Goal: Task Accomplishment & Management: Manage account settings

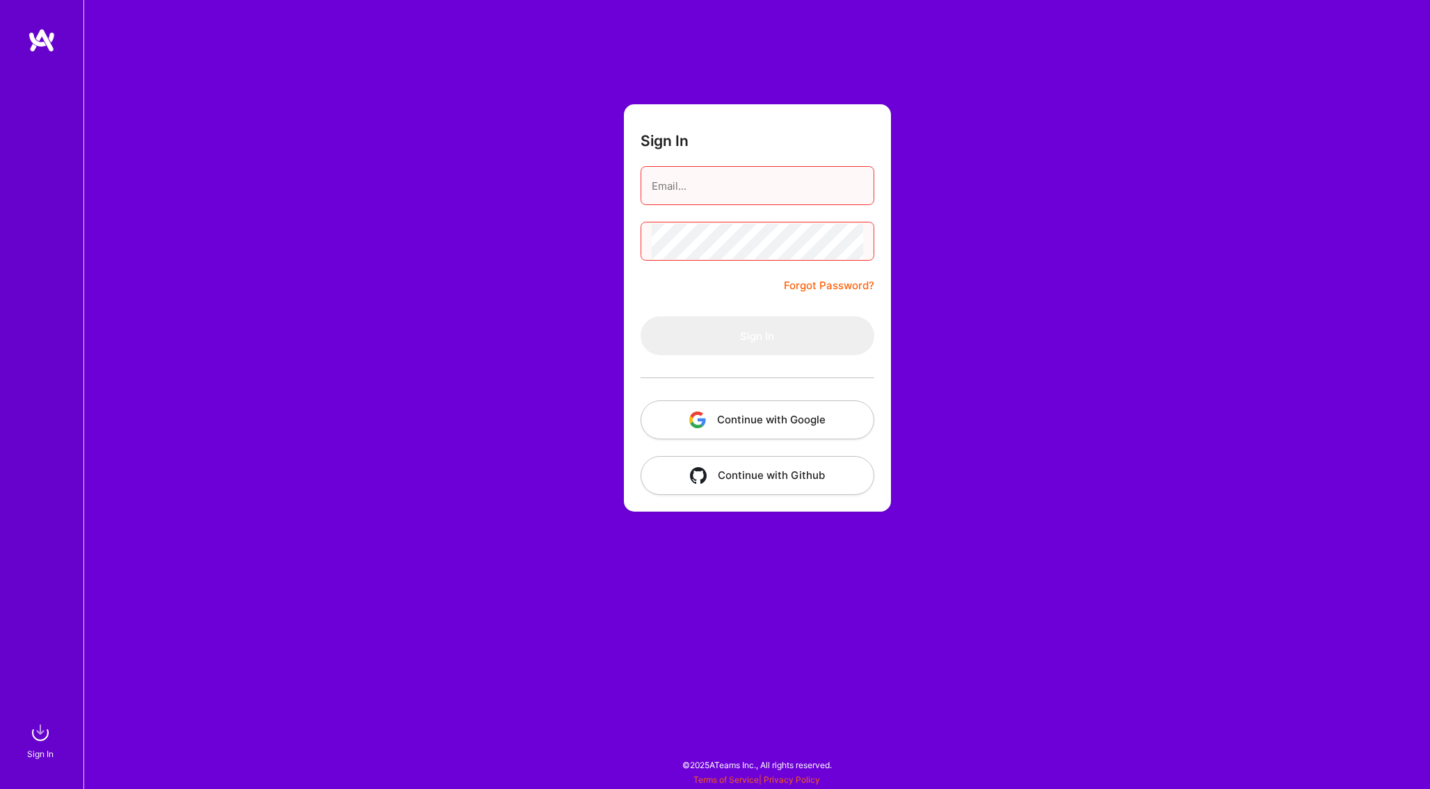
click at [805, 417] on button "Continue with Google" at bounding box center [758, 420] width 234 height 39
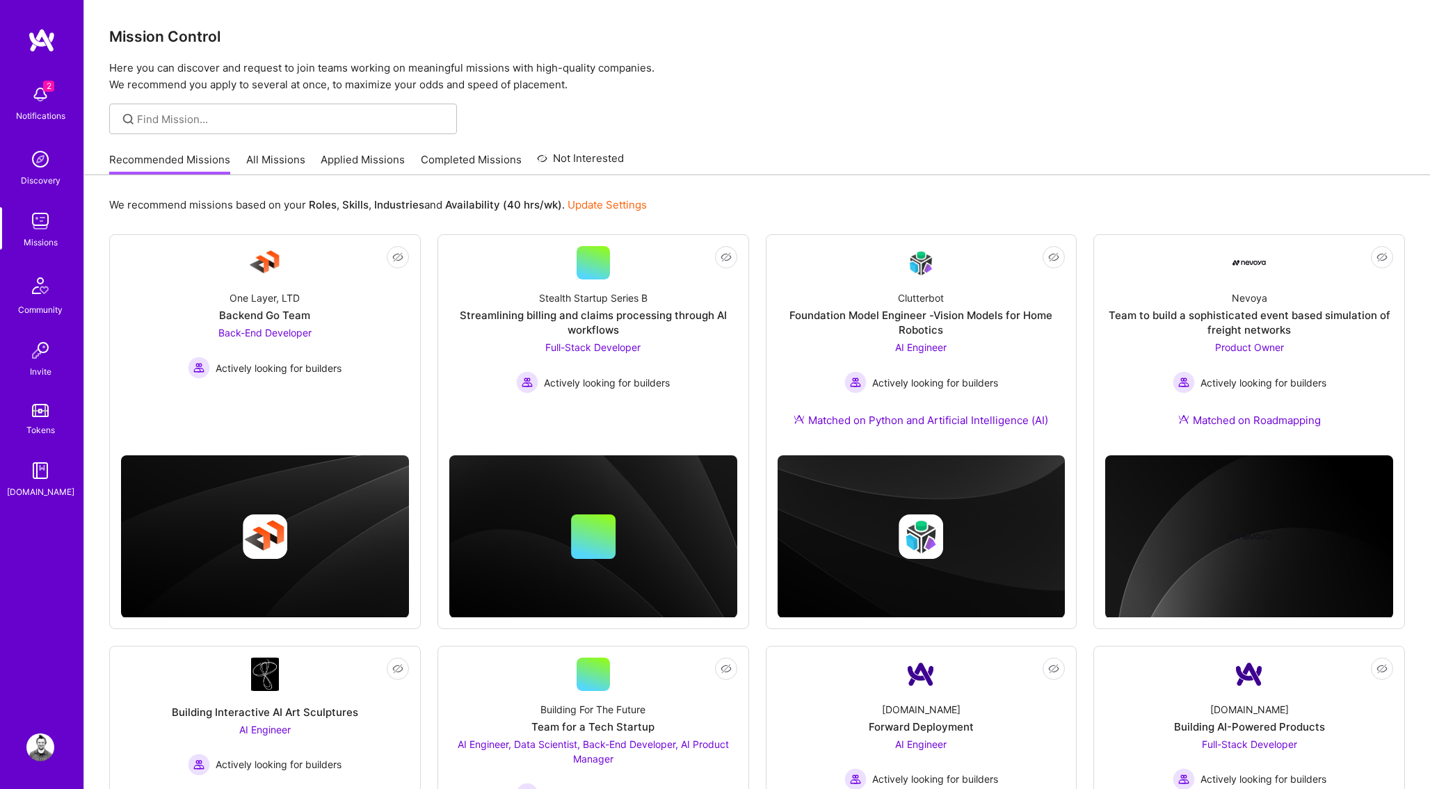
click at [362, 166] on link "Applied Missions" at bounding box center [363, 163] width 84 height 23
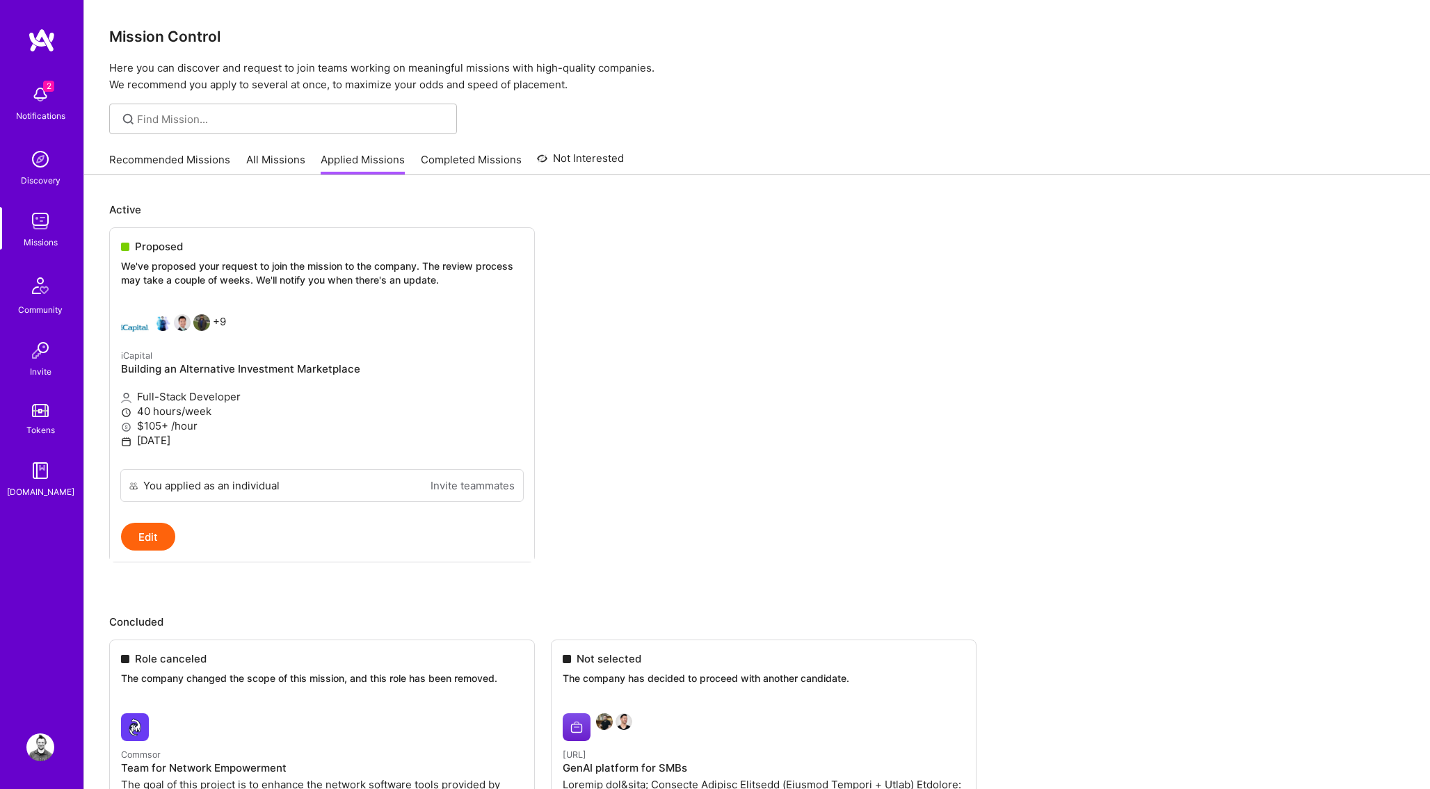
click at [467, 163] on link "Completed Missions" at bounding box center [471, 163] width 101 height 23
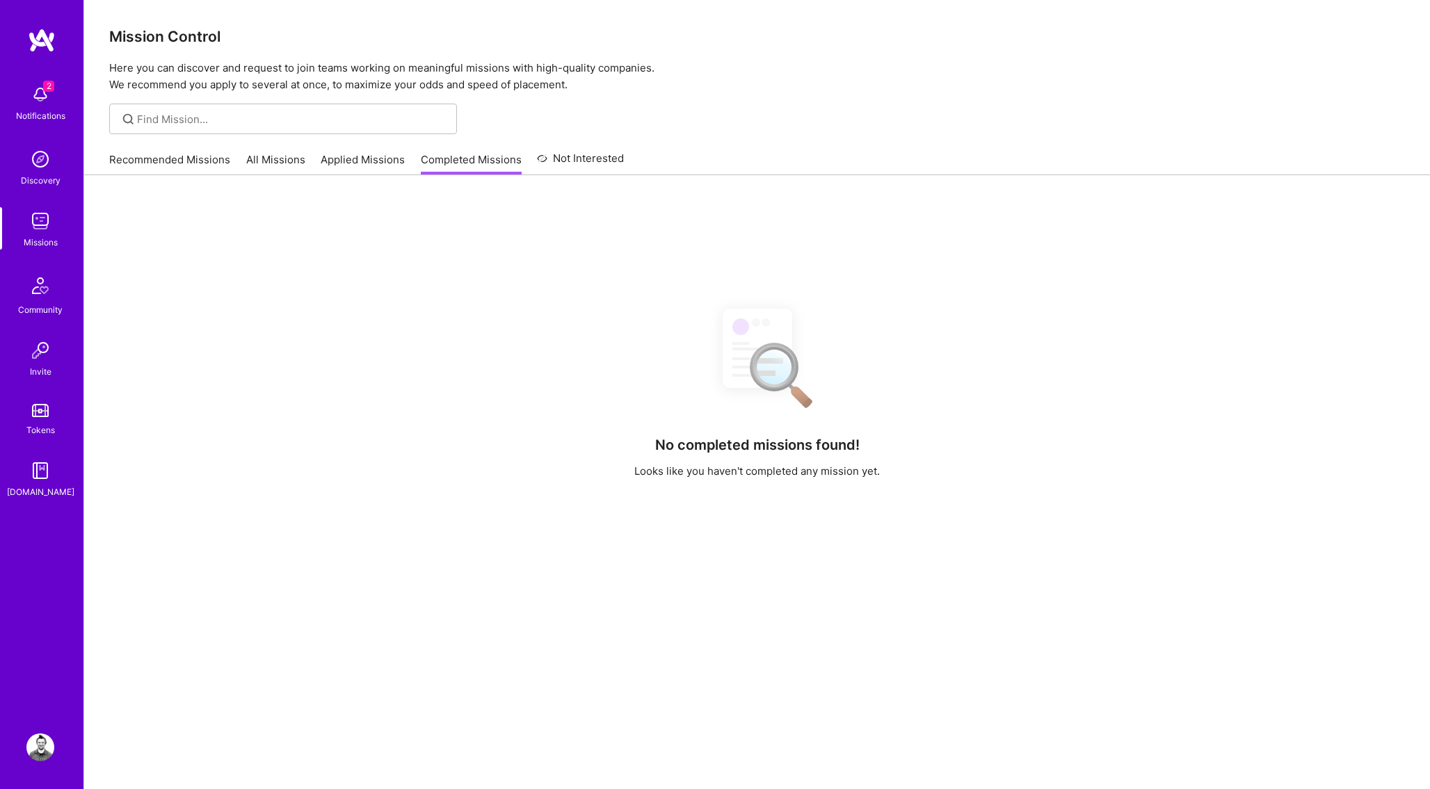
click at [377, 159] on link "Applied Missions" at bounding box center [363, 163] width 84 height 23
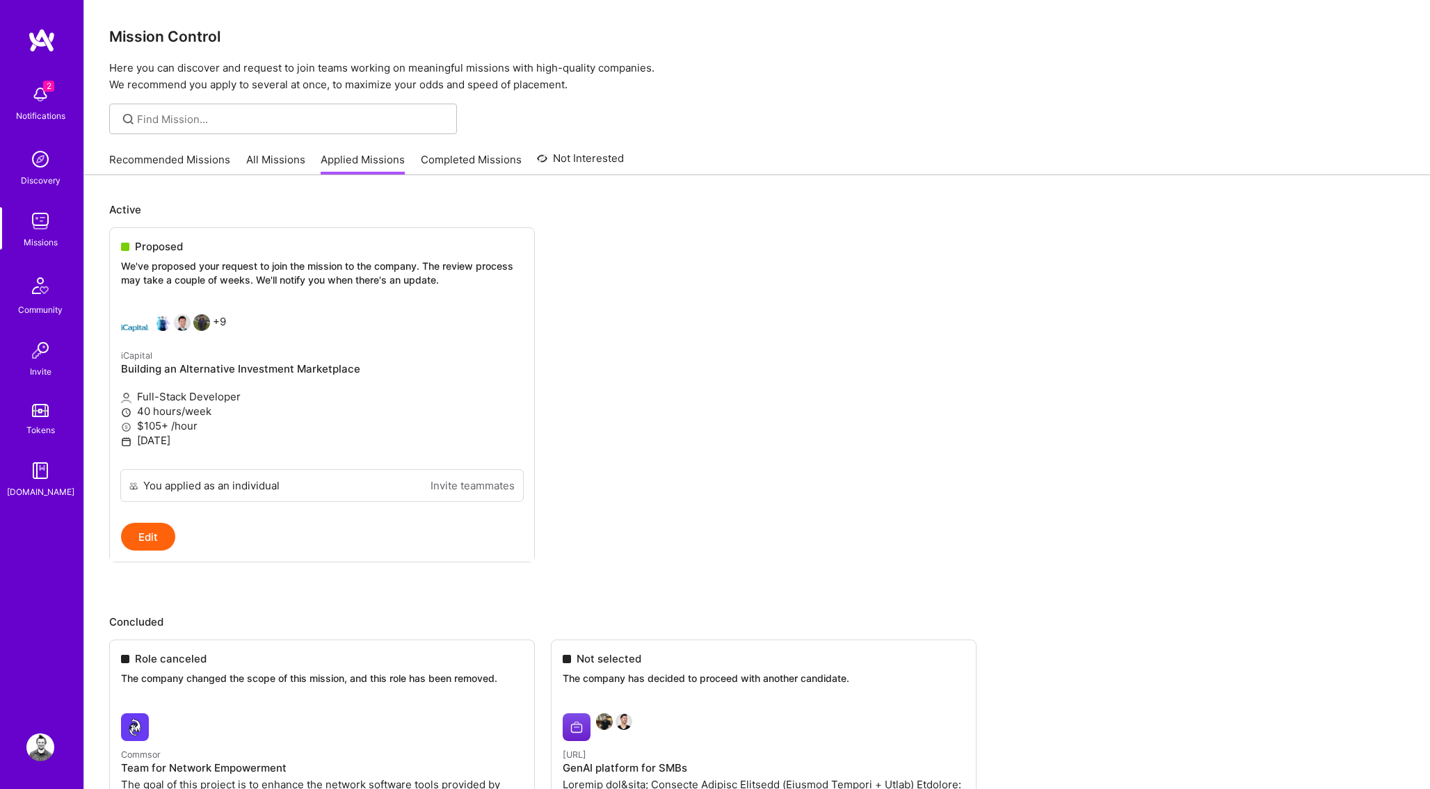
click at [597, 167] on link "Not Interested" at bounding box center [580, 162] width 87 height 25
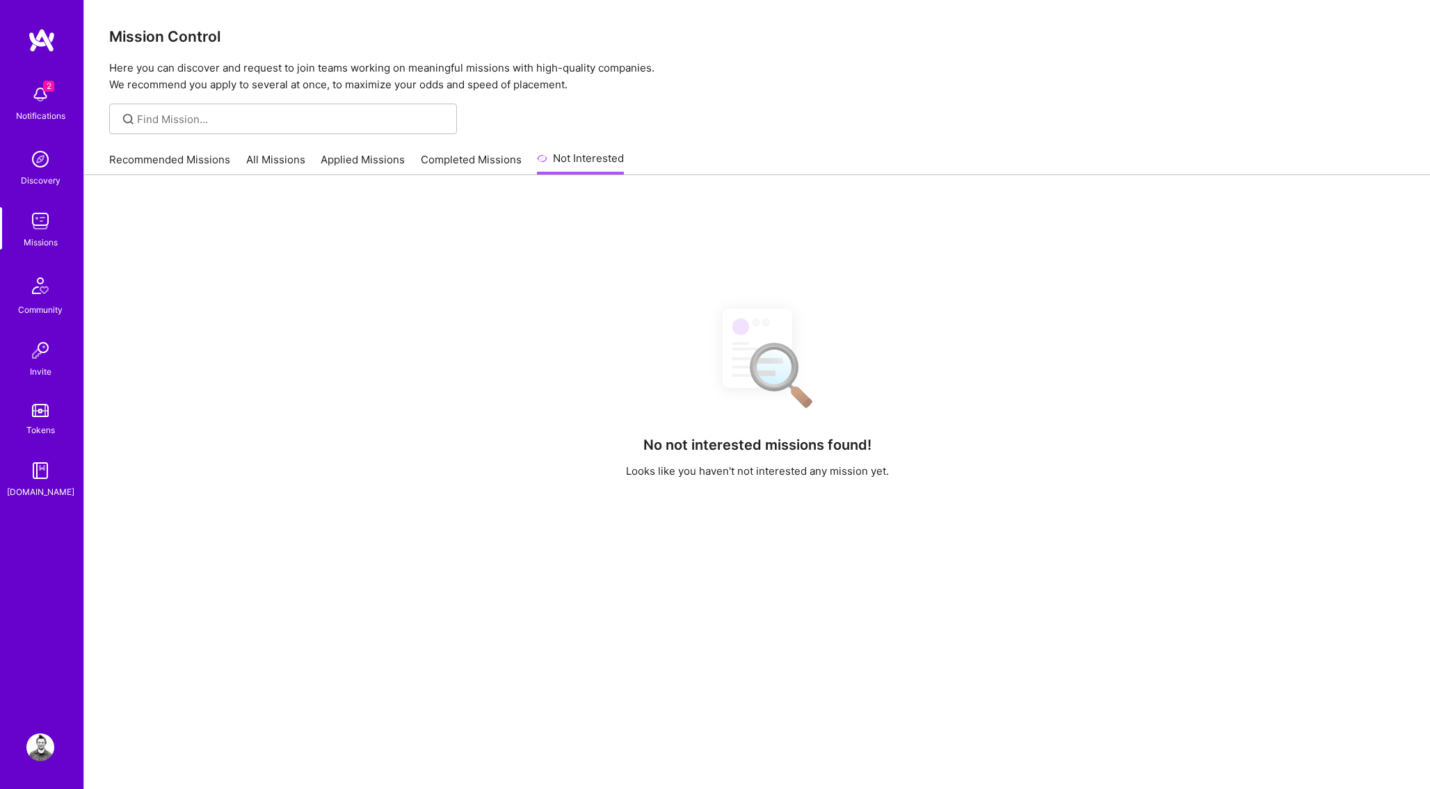
click at [489, 163] on link "Completed Missions" at bounding box center [471, 163] width 101 height 23
click at [326, 161] on link "Applied Missions" at bounding box center [363, 163] width 84 height 23
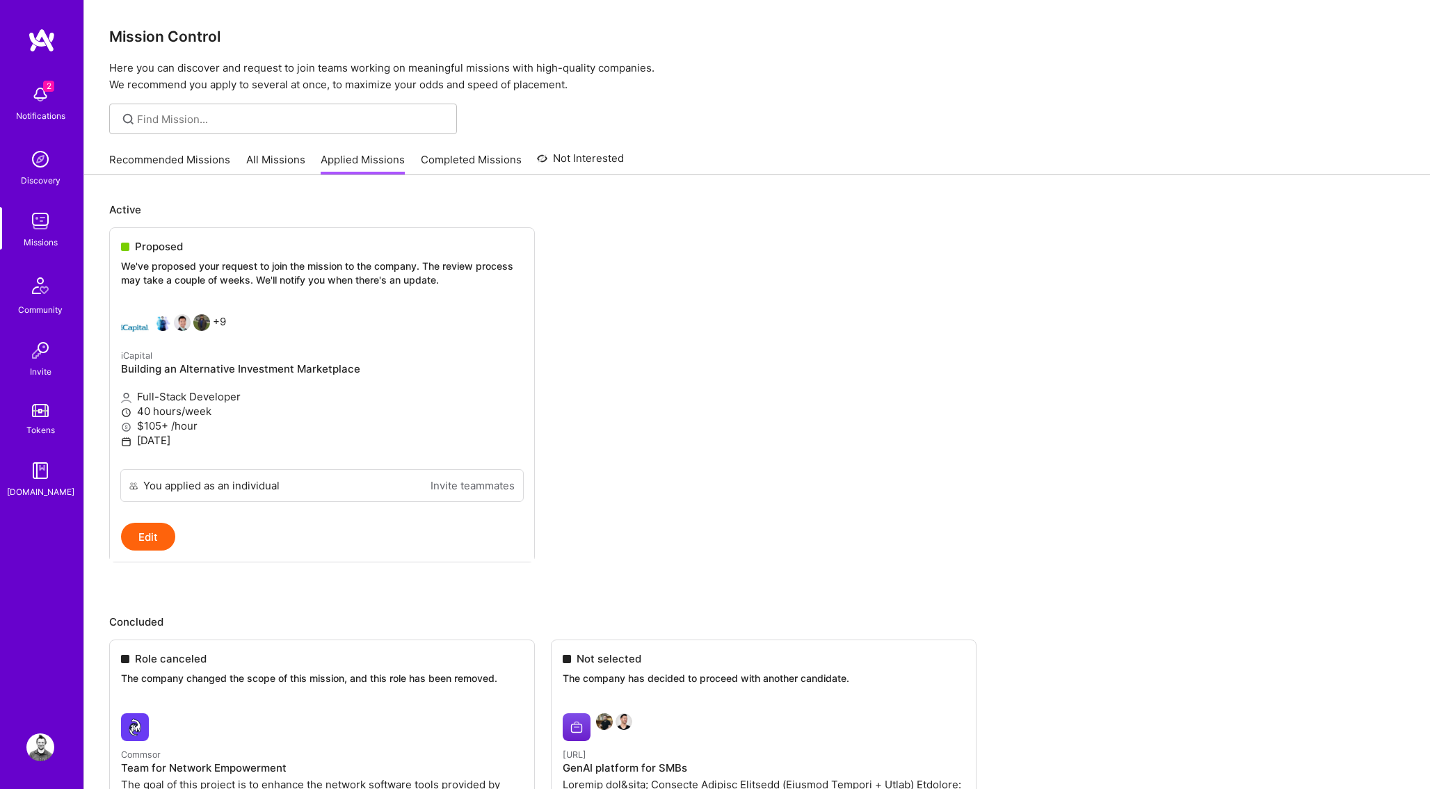
click at [275, 159] on link "All Missions" at bounding box center [275, 163] width 59 height 23
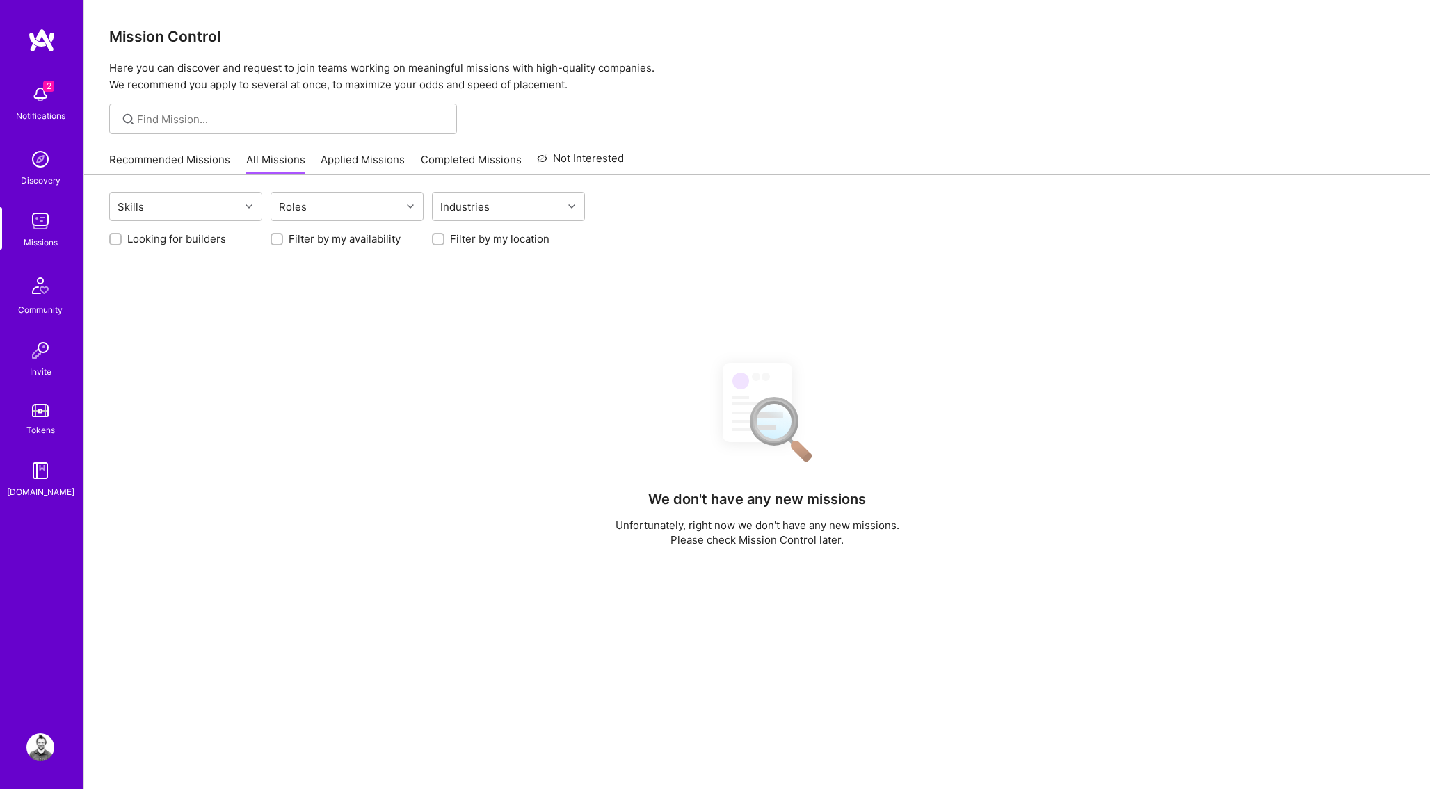
click at [237, 159] on div "Recommended Missions All Missions Applied Missions Completed Missions Not Inter…" at bounding box center [366, 160] width 515 height 30
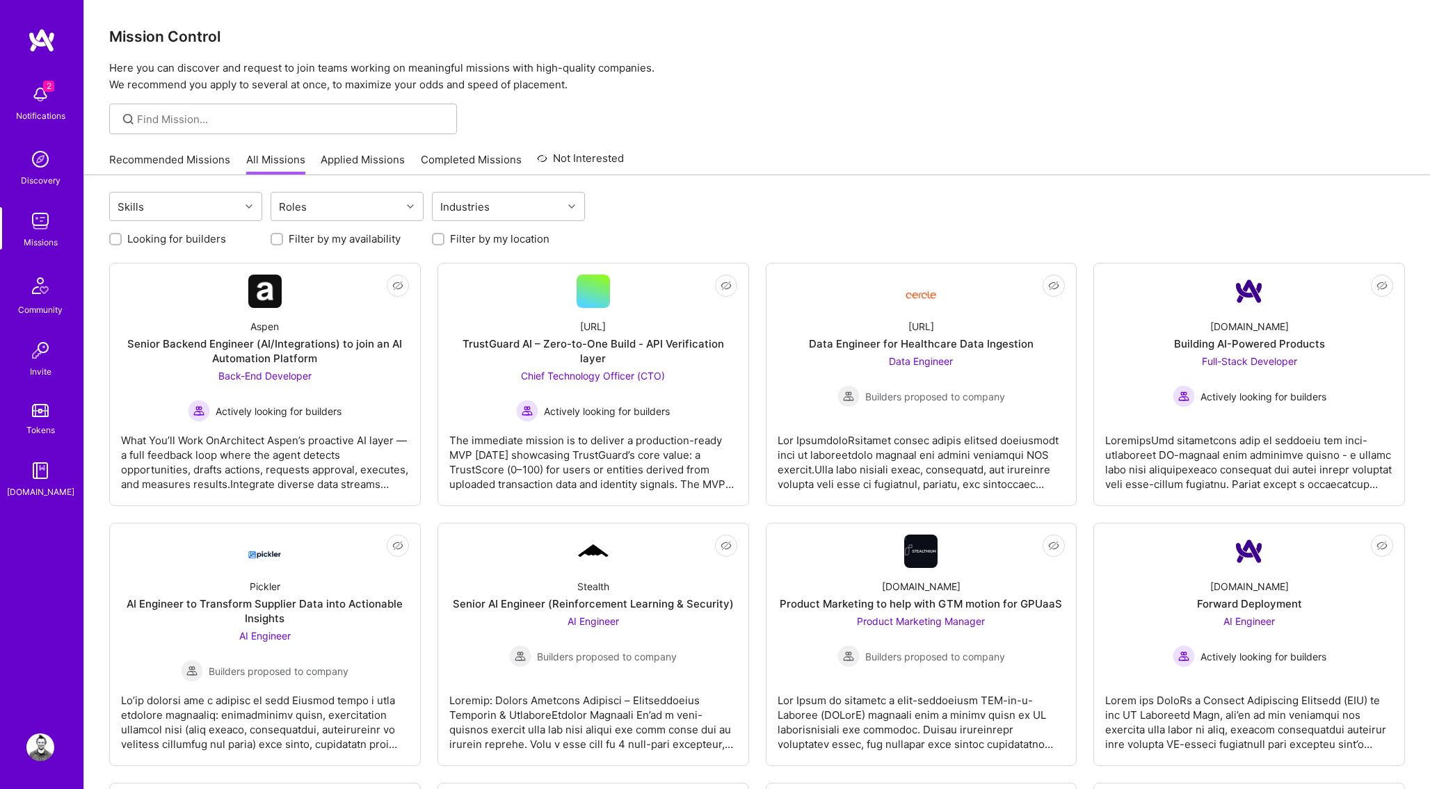
scroll to position [1, 0]
click at [187, 160] on link "Recommended Missions" at bounding box center [169, 163] width 121 height 23
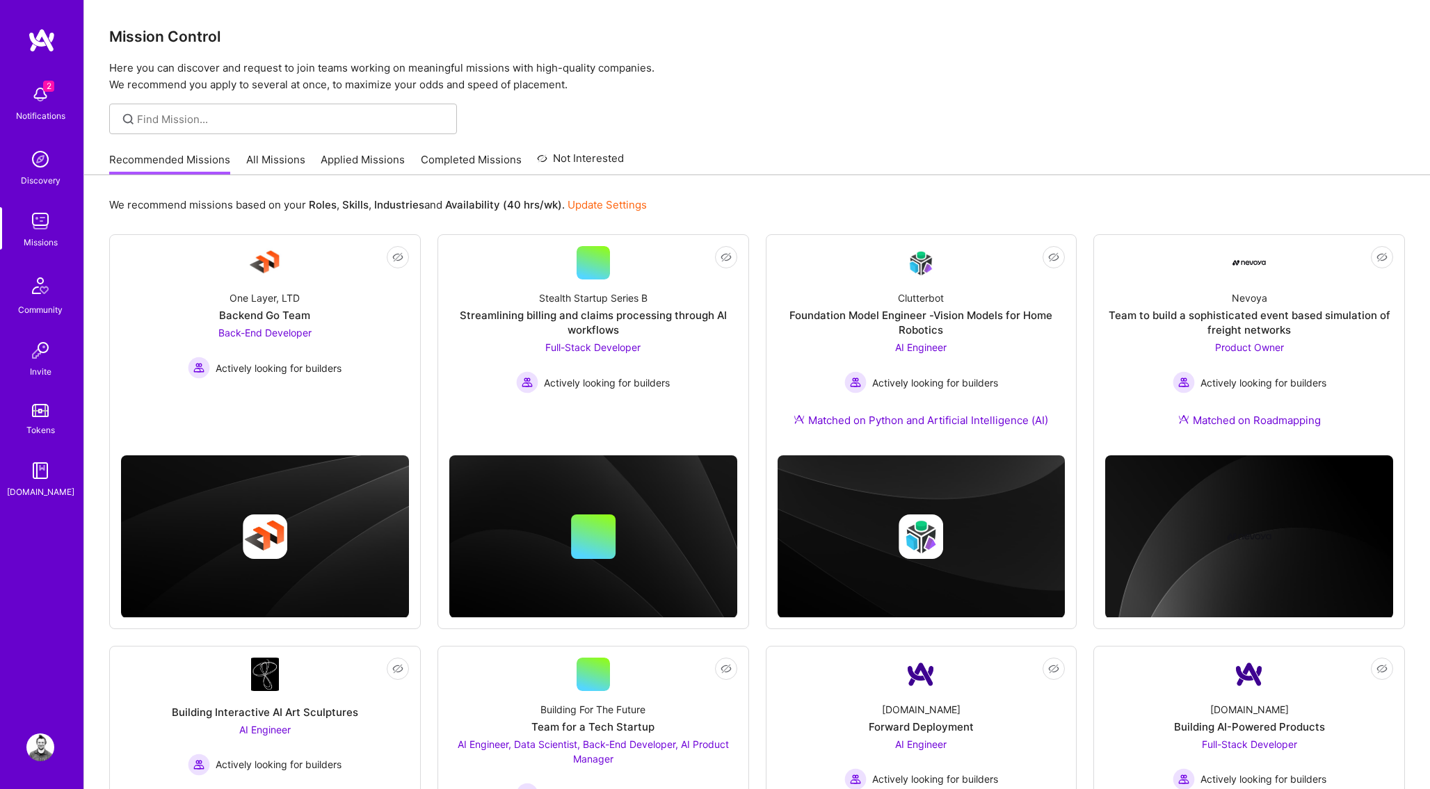
click at [351, 168] on link "Applied Missions" at bounding box center [363, 163] width 84 height 23
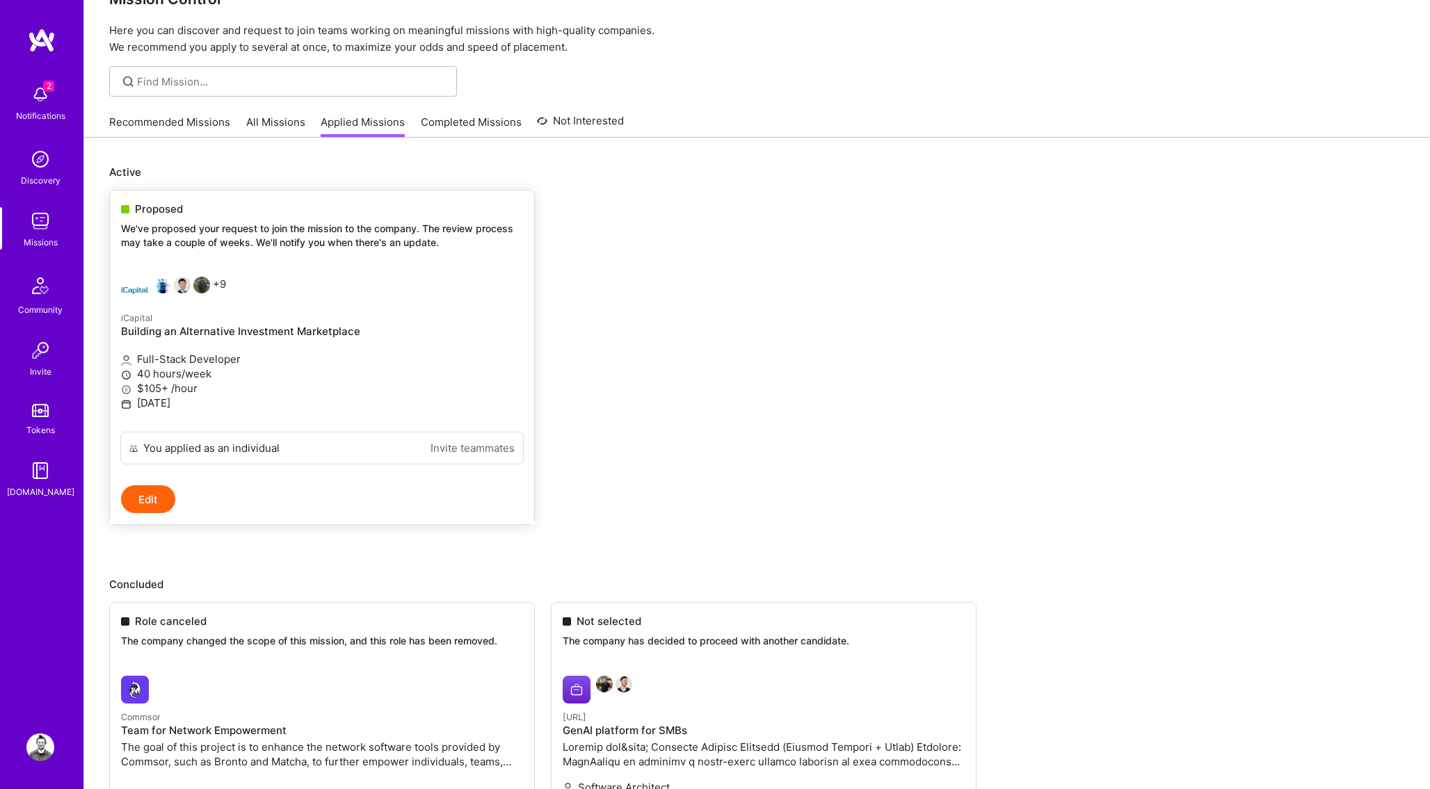
scroll to position [40, 0]
click at [265, 251] on div "Proposed We've proposed your request to join the mission to the company. The re…" at bounding box center [322, 225] width 424 height 75
